Goal: Communication & Community: Participate in discussion

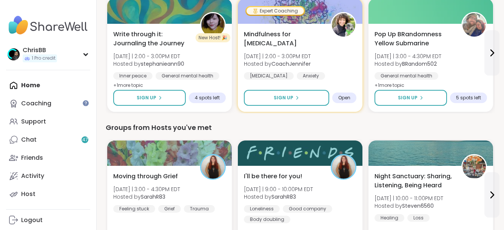
scroll to position [113, 0]
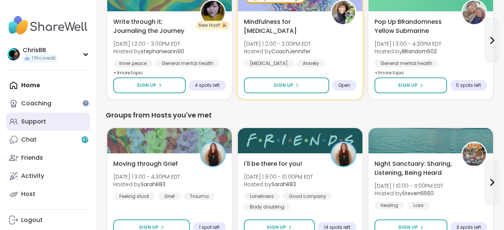
click at [28, 128] on link "Support" at bounding box center [48, 122] width 84 height 18
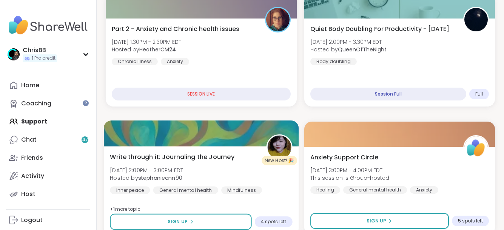
scroll to position [264, 0]
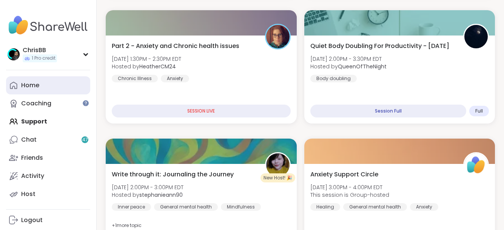
click at [26, 88] on div "Home" at bounding box center [30, 85] width 18 height 8
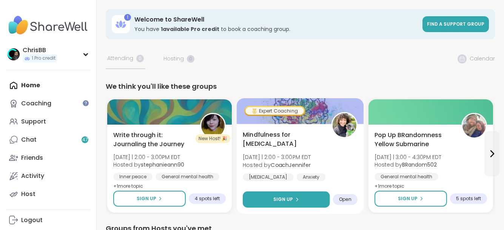
click at [295, 197] on icon at bounding box center [297, 199] width 5 height 5
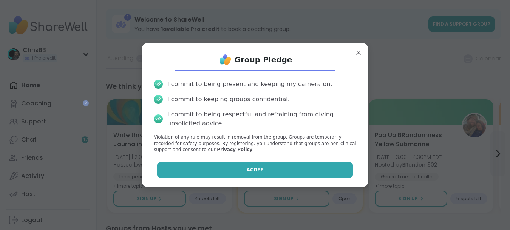
click at [258, 170] on button "Agree" at bounding box center [255, 170] width 197 height 16
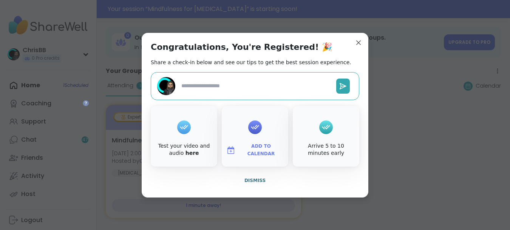
type textarea "*"
click at [252, 182] on span "Dismiss" at bounding box center [254, 180] width 21 height 5
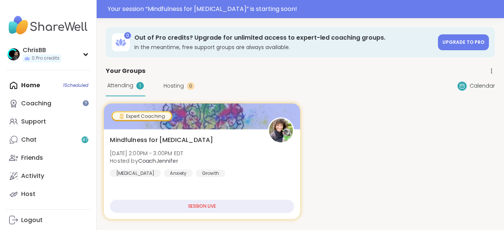
click at [200, 208] on div "SESSION LIVE" at bounding box center [202, 206] width 184 height 13
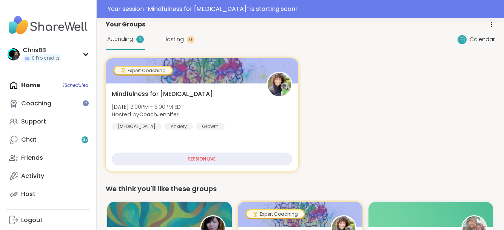
scroll to position [38, 0]
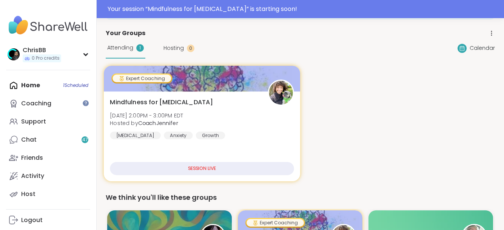
click at [183, 113] on span "[DATE] 2:00PM - 3:00PM EDT" at bounding box center [146, 115] width 73 height 8
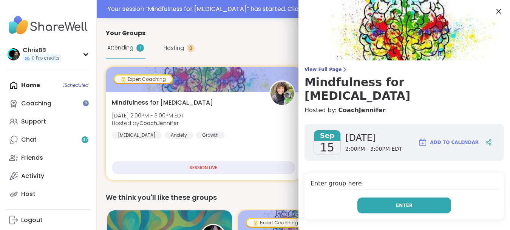
click at [385, 198] on button "Enter" at bounding box center [404, 206] width 94 height 16
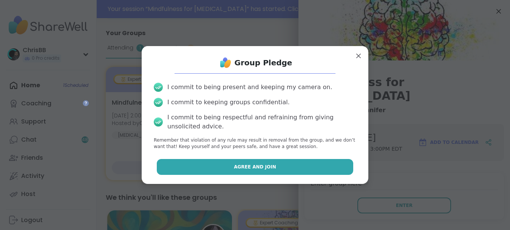
click at [284, 169] on button "Agree and Join" at bounding box center [255, 167] width 197 height 16
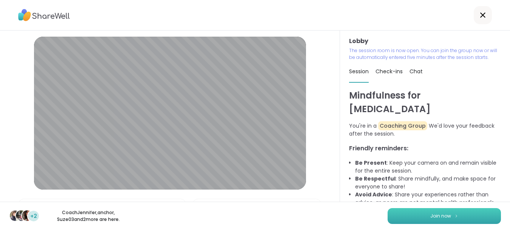
click at [433, 217] on span "Join now" at bounding box center [440, 216] width 21 height 7
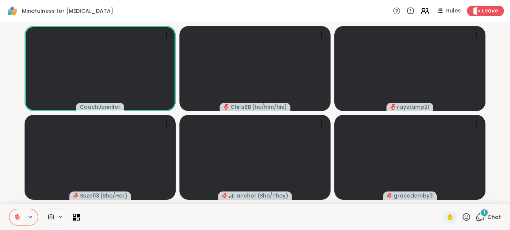
click at [482, 213] on div "1" at bounding box center [484, 213] width 8 height 8
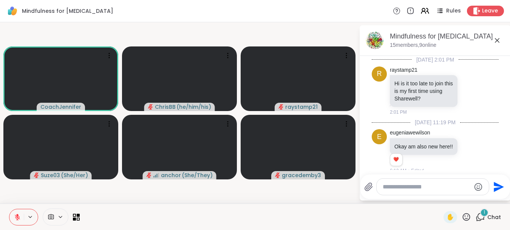
scroll to position [265, 0]
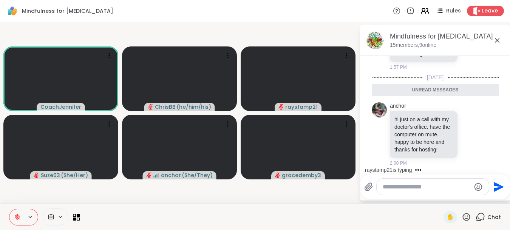
click at [413, 186] on textarea "Type your message" at bounding box center [427, 187] width 88 height 8
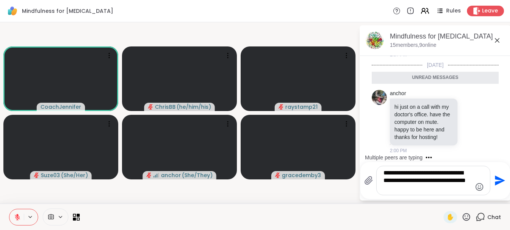
type textarea "**********"
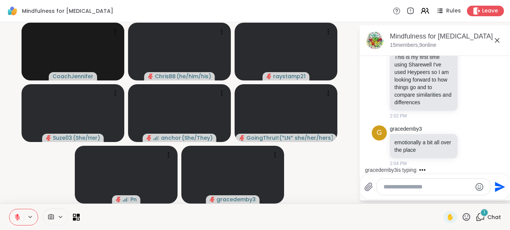
scroll to position [539, 0]
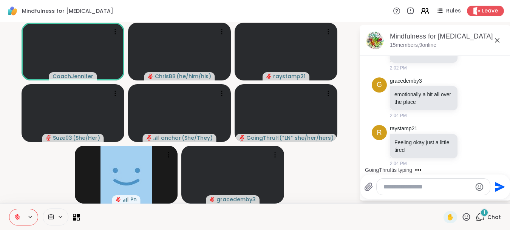
click at [487, 213] on span "Chat" at bounding box center [494, 217] width 14 height 8
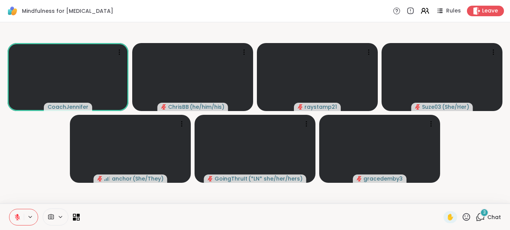
click at [76, 222] on div at bounding box center [44, 217] width 71 height 17
click at [76, 219] on icon at bounding box center [76, 216] width 7 height 7
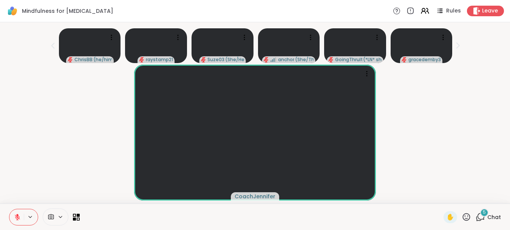
click at [487, 216] on span "Chat" at bounding box center [494, 217] width 14 height 8
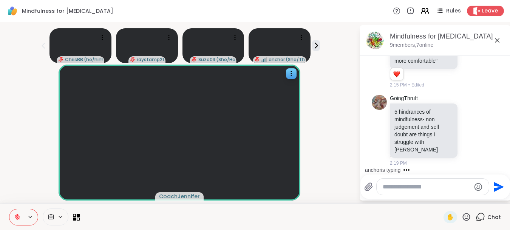
scroll to position [950, 0]
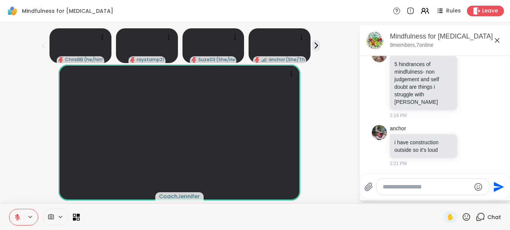
click at [19, 221] on button at bounding box center [16, 217] width 14 height 16
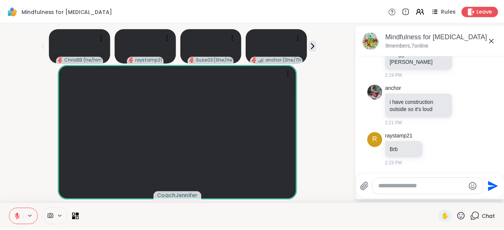
scroll to position [1001, 0]
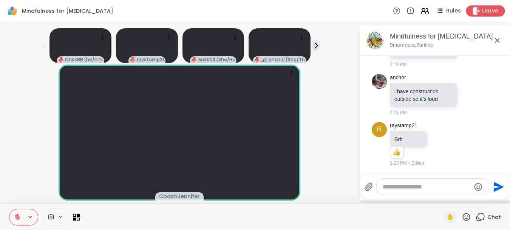
click at [487, 9] on span "Leave" at bounding box center [490, 11] width 17 height 8
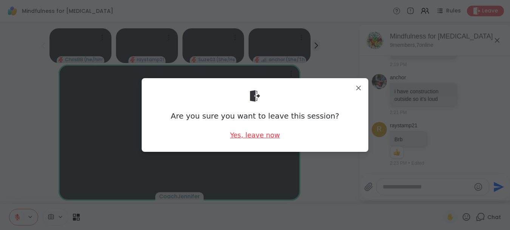
click at [253, 137] on div "Yes, leave now" at bounding box center [255, 134] width 50 height 9
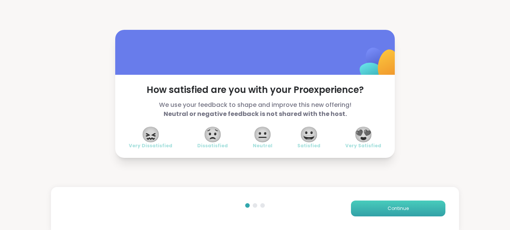
click at [392, 211] on span "Continue" at bounding box center [398, 208] width 21 height 7
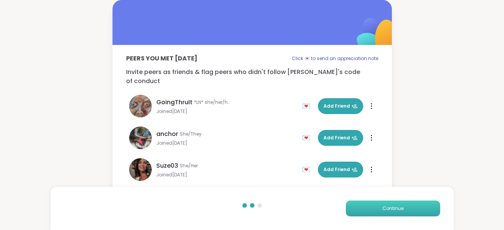
click at [392, 210] on span "Continue" at bounding box center [393, 208] width 21 height 7
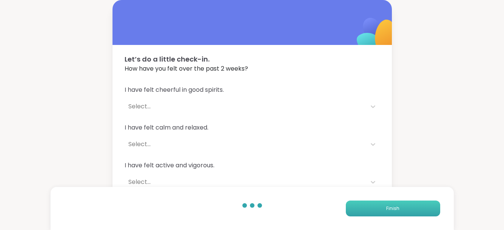
click at [392, 210] on span "Finish" at bounding box center [393, 208] width 13 height 7
